Goal: Task Accomplishment & Management: Use online tool/utility

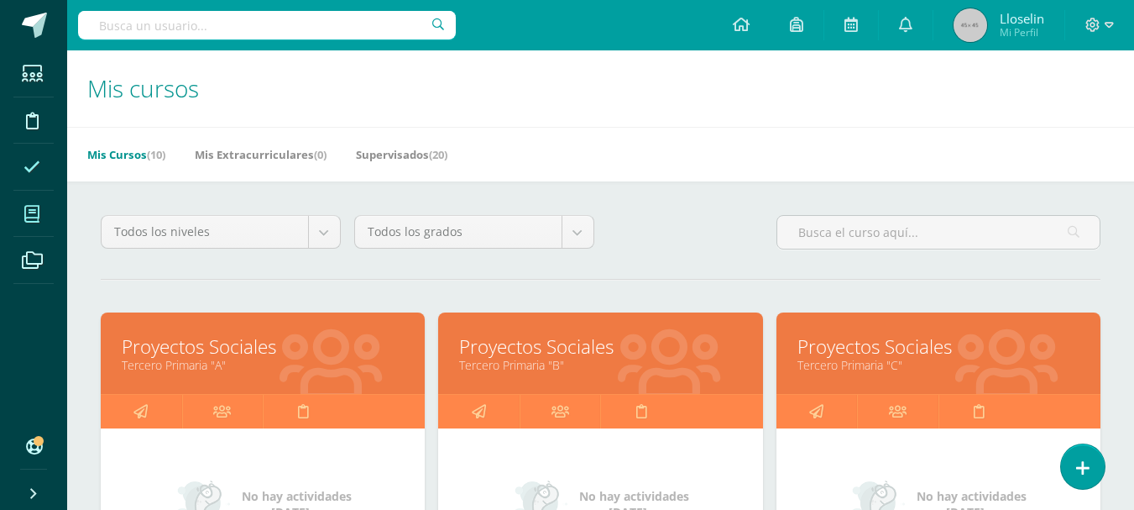
click at [46, 160] on span at bounding box center [32, 167] width 38 height 38
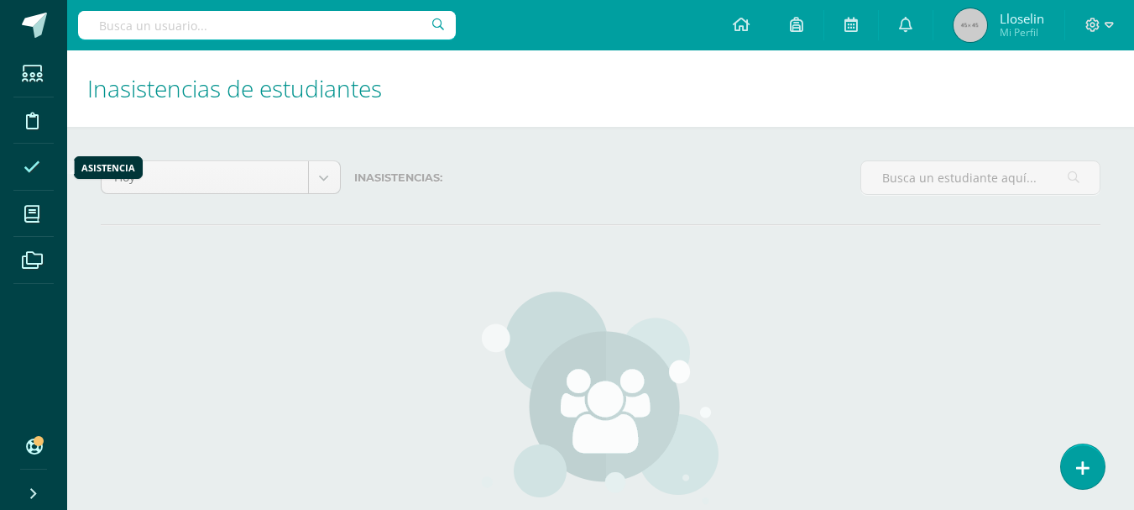
click at [46, 160] on span at bounding box center [32, 167] width 38 height 38
click at [1088, 463] on icon at bounding box center [1083, 467] width 15 height 19
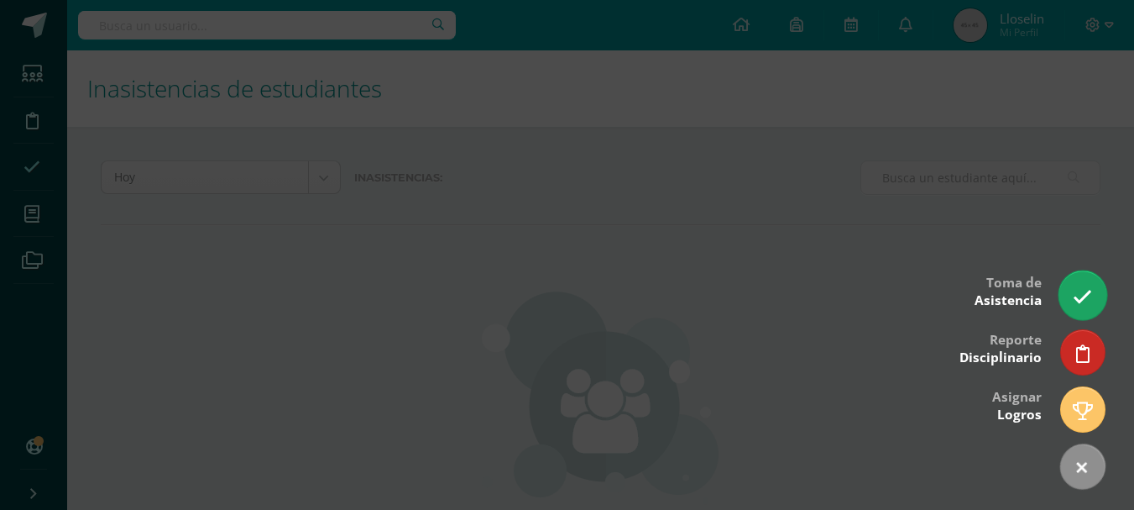
click at [1078, 297] on icon at bounding box center [1082, 296] width 19 height 19
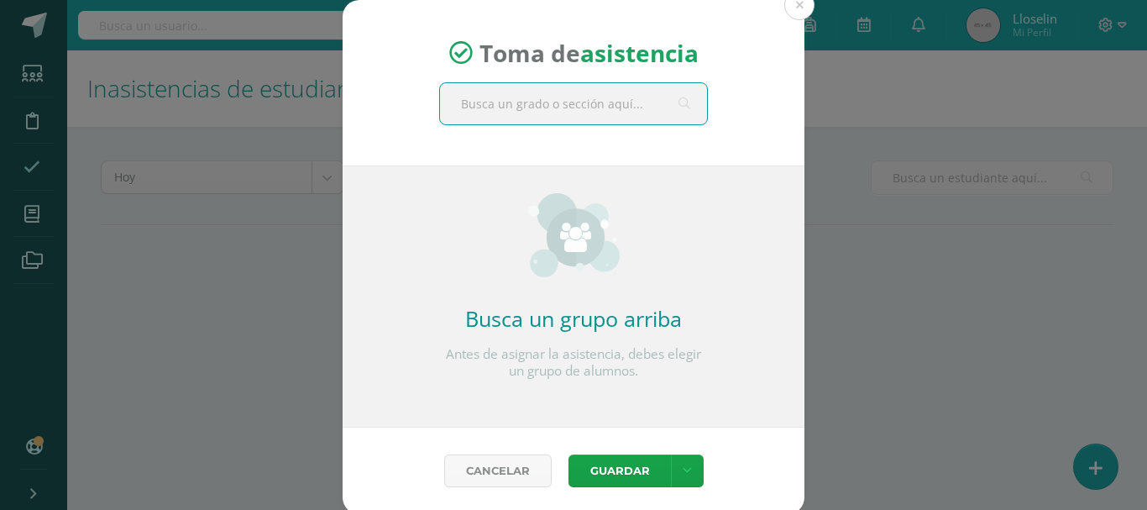
click at [584, 116] on input "text" at bounding box center [573, 103] width 267 height 41
type input "cuarto"
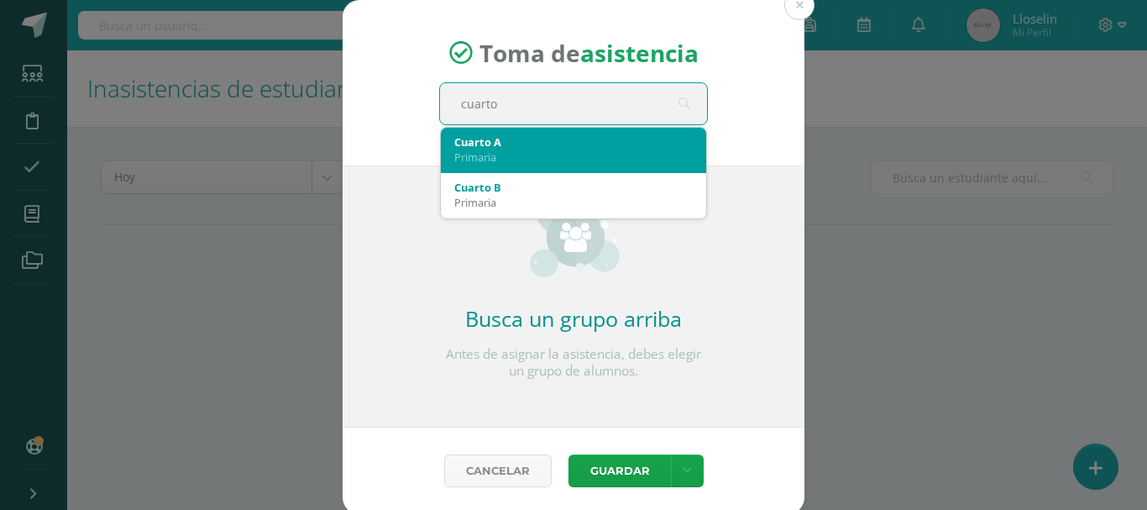
click at [454, 156] on div "Primaria" at bounding box center [573, 156] width 238 height 15
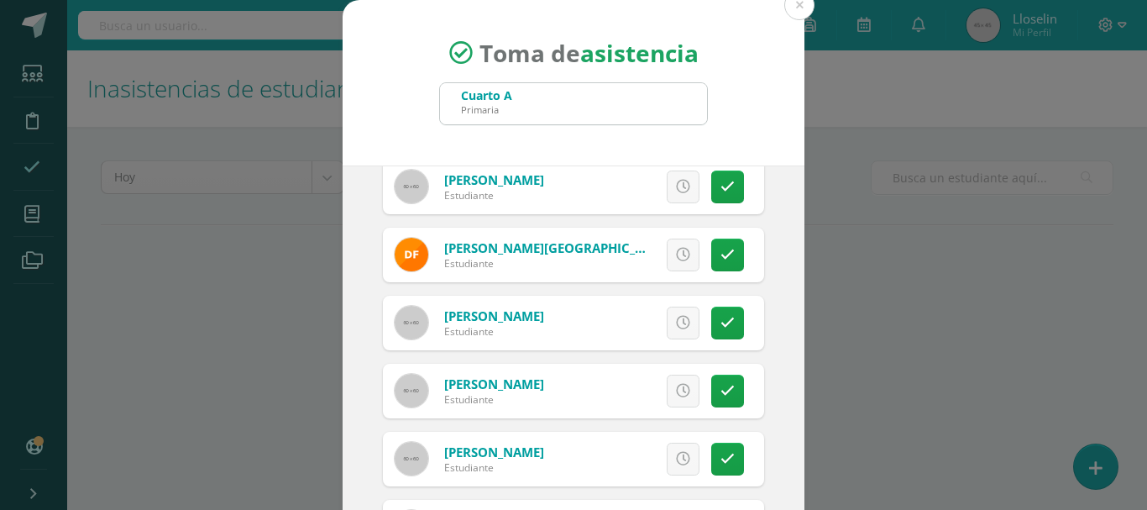
scroll to position [425, 0]
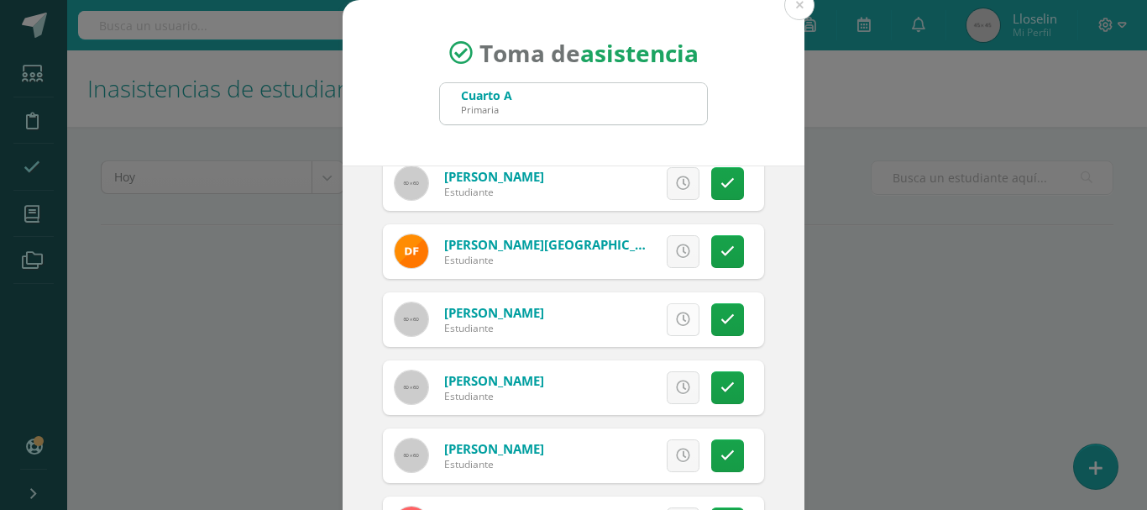
click at [676, 330] on link at bounding box center [683, 319] width 33 height 33
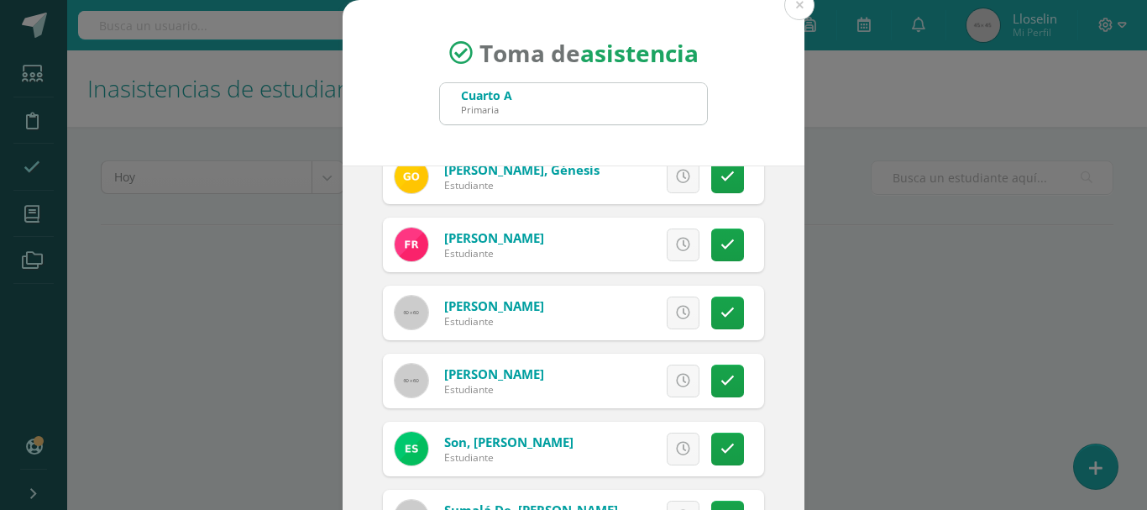
scroll to position [1203, 0]
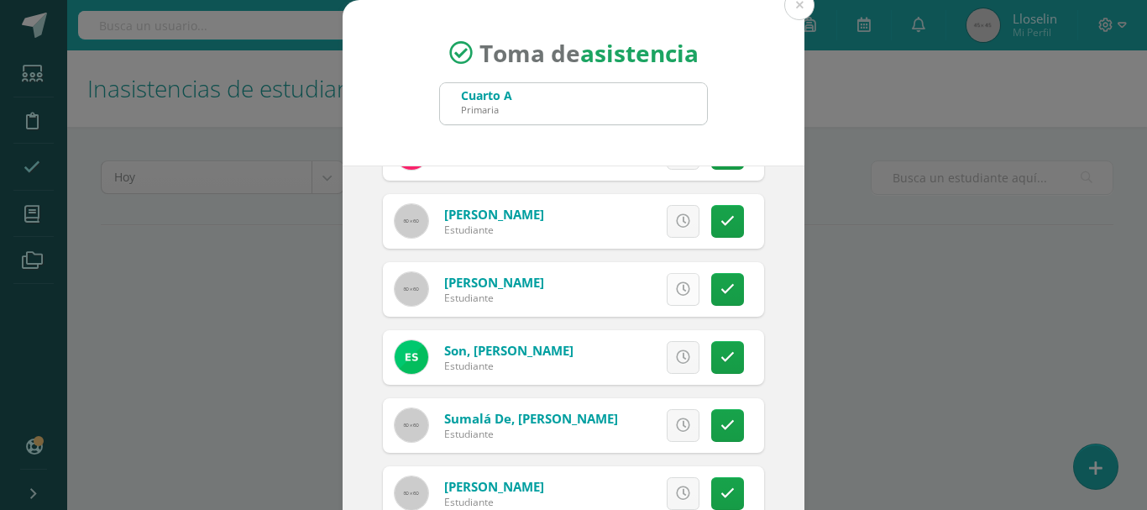
click at [668, 303] on link at bounding box center [683, 289] width 33 height 33
click at [676, 353] on icon at bounding box center [683, 357] width 14 height 14
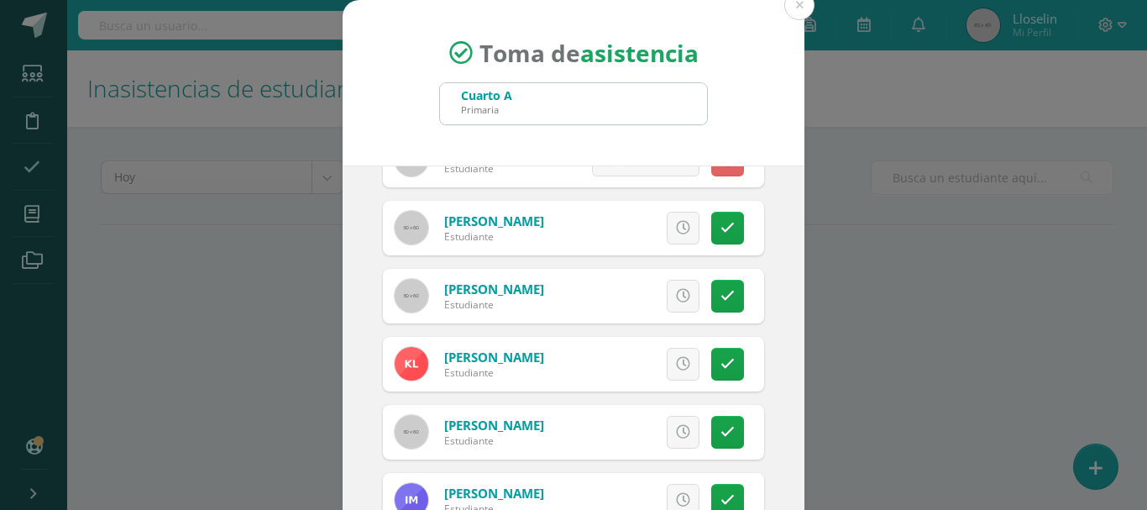
scroll to position [589, 0]
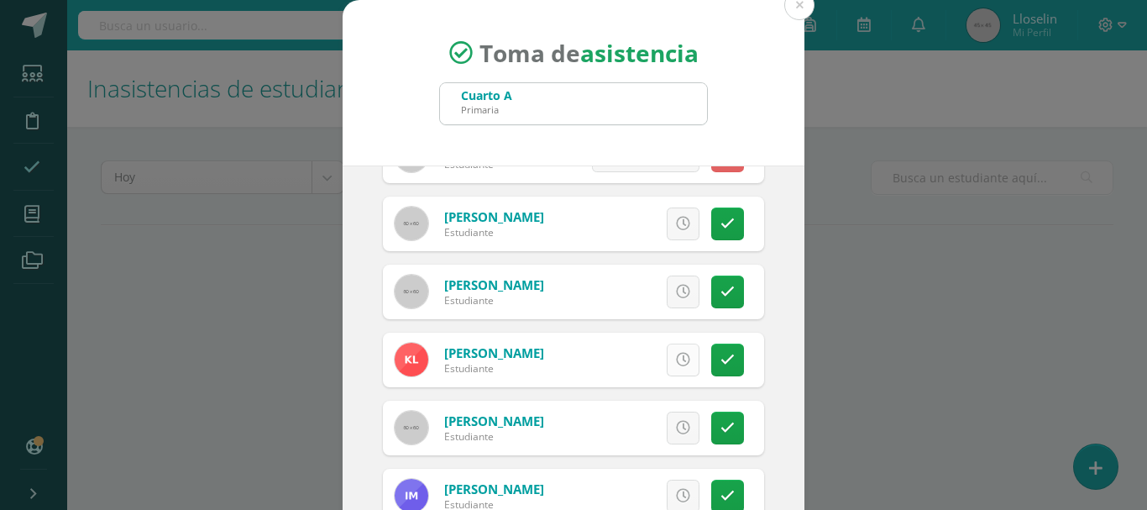
click at [667, 367] on link at bounding box center [683, 359] width 33 height 33
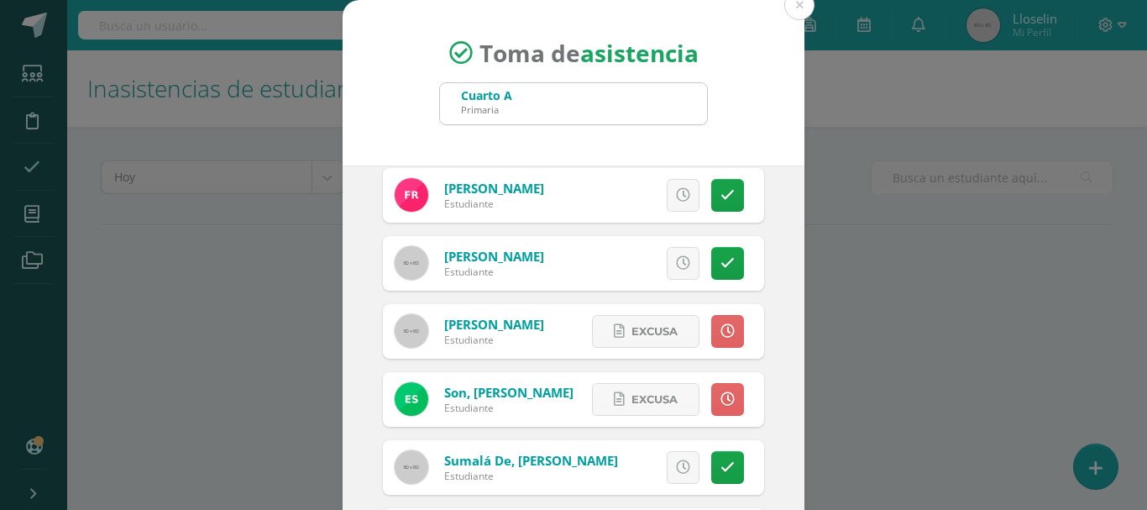
scroll to position [1203, 0]
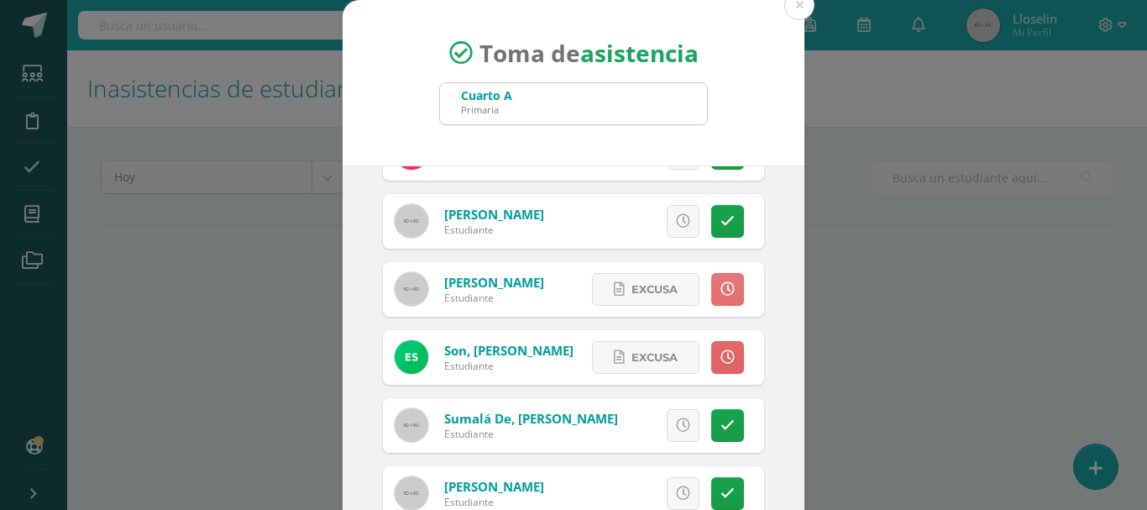
click at [720, 285] on link at bounding box center [727, 289] width 33 height 33
click at [720, 363] on icon at bounding box center [727, 357] width 14 height 14
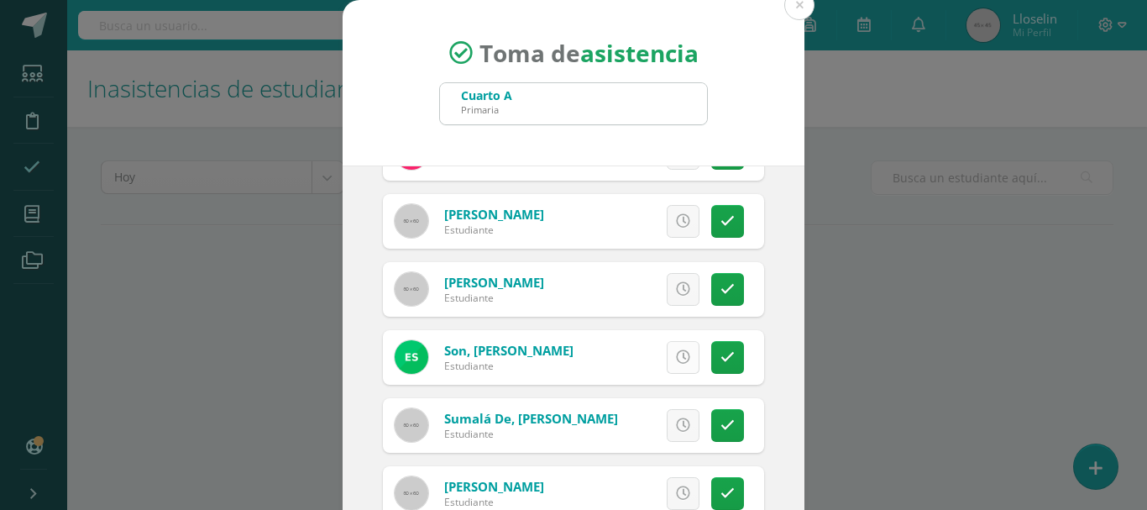
click at [720, 363] on icon at bounding box center [727, 357] width 14 height 14
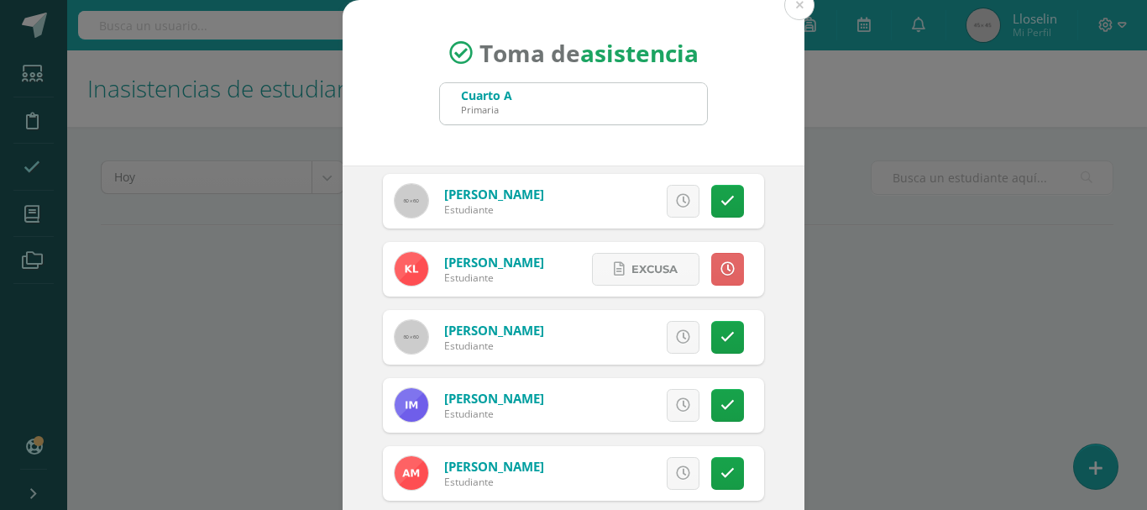
scroll to position [637, 0]
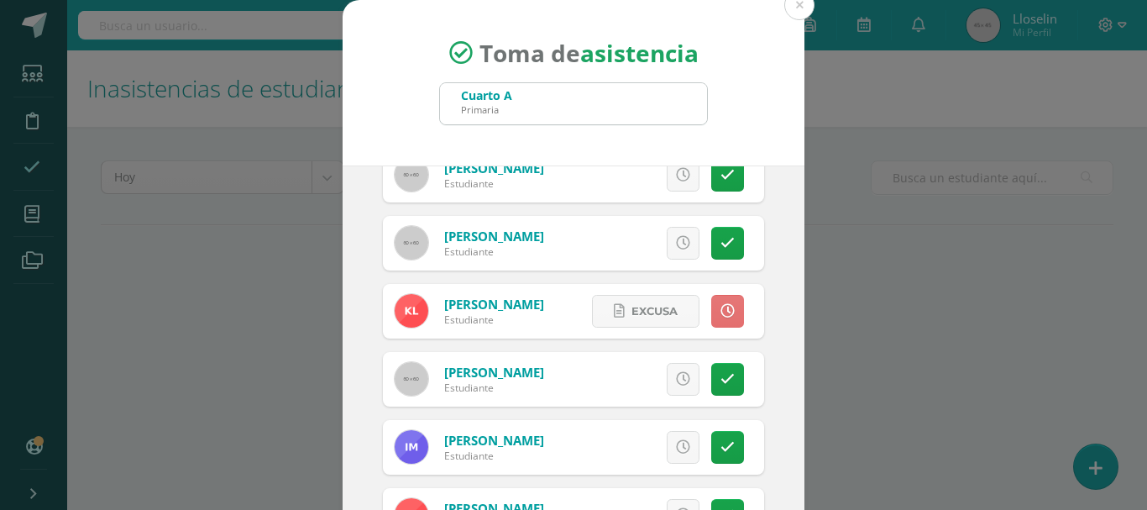
click at [720, 311] on icon at bounding box center [727, 311] width 14 height 14
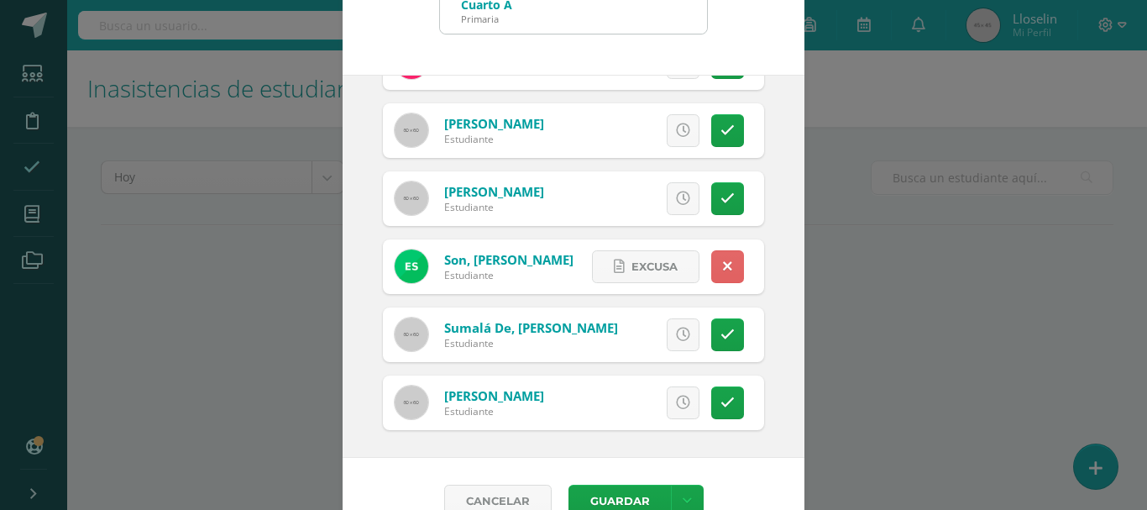
scroll to position [125, 0]
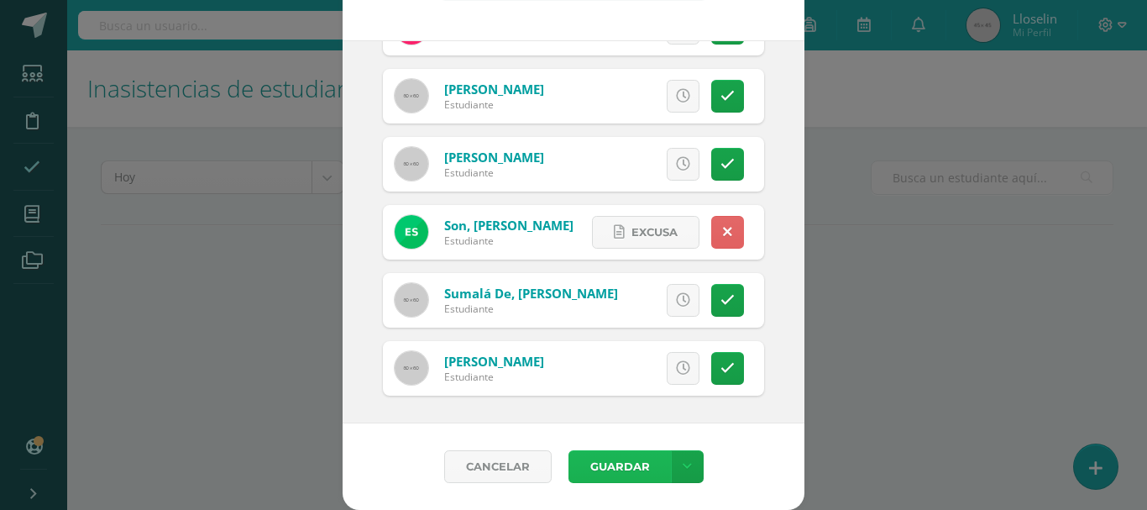
click at [634, 478] on button "Guardar" at bounding box center [619, 466] width 102 height 33
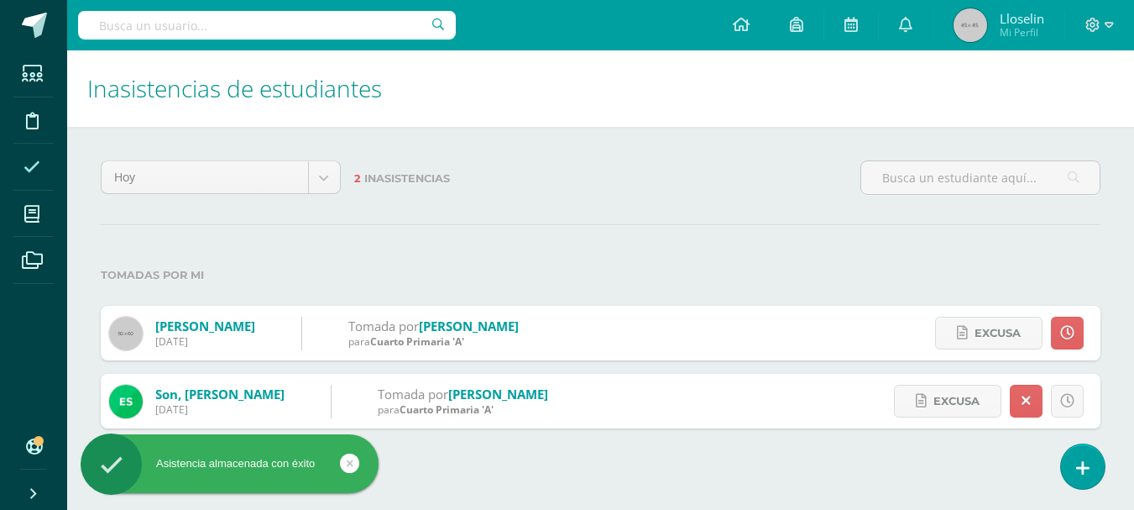
click at [31, 175] on icon at bounding box center [32, 167] width 17 height 17
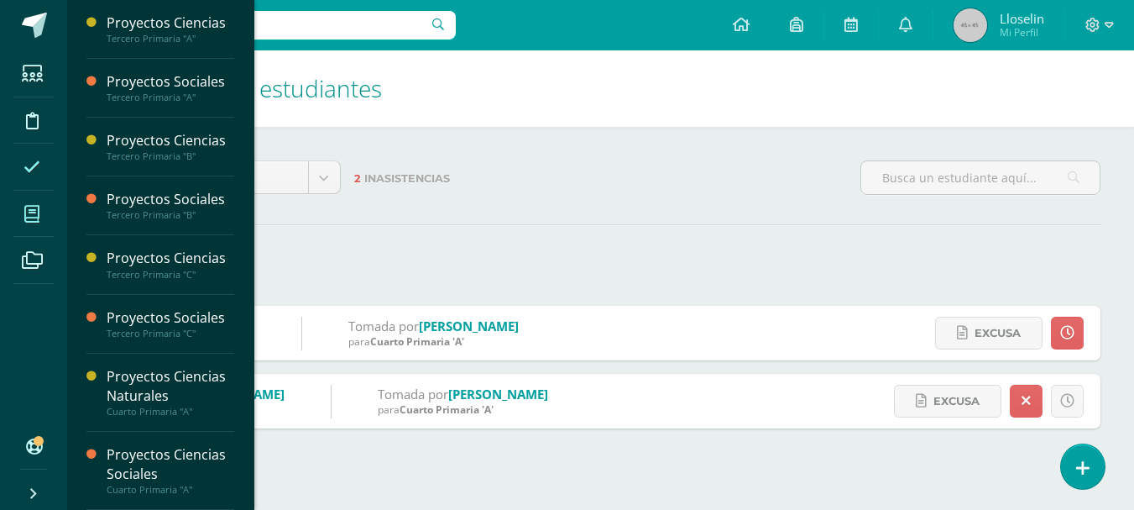
click at [27, 225] on span at bounding box center [32, 214] width 38 height 38
